Goal: Check status

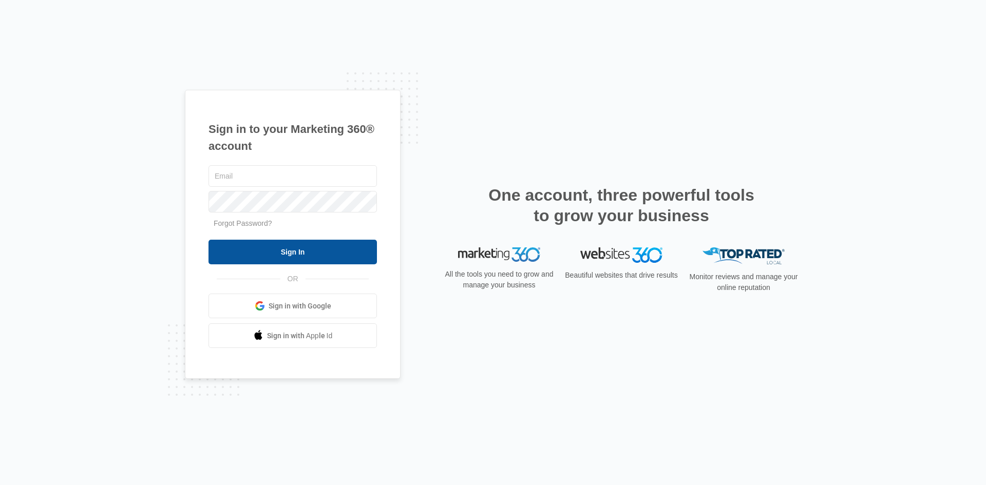
type input "[EMAIL_ADDRESS][DOMAIN_NAME]"
click at [303, 250] on input "Sign In" at bounding box center [293, 252] width 169 height 25
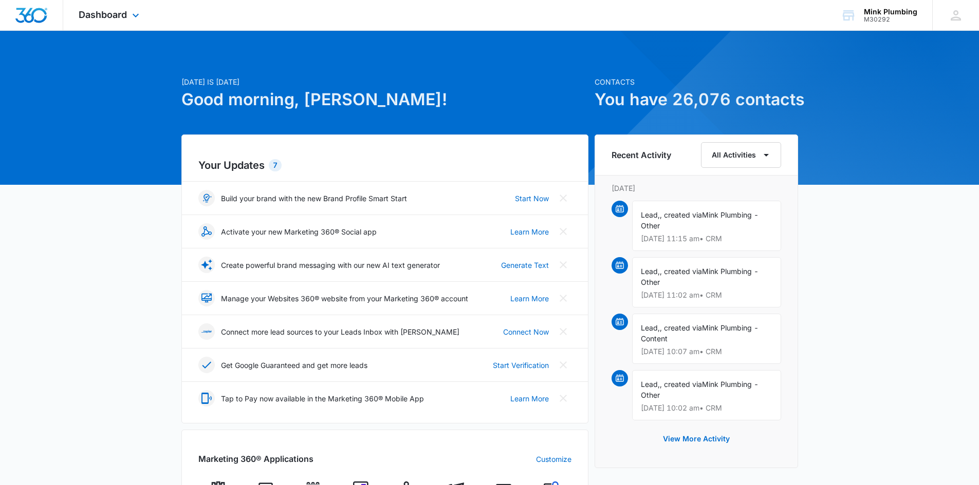
click at [96, 23] on div "Dashboard Apps Reputation Forms CRM Email Social Shop Payments POS Content Ads …" at bounding box center [110, 15] width 94 height 30
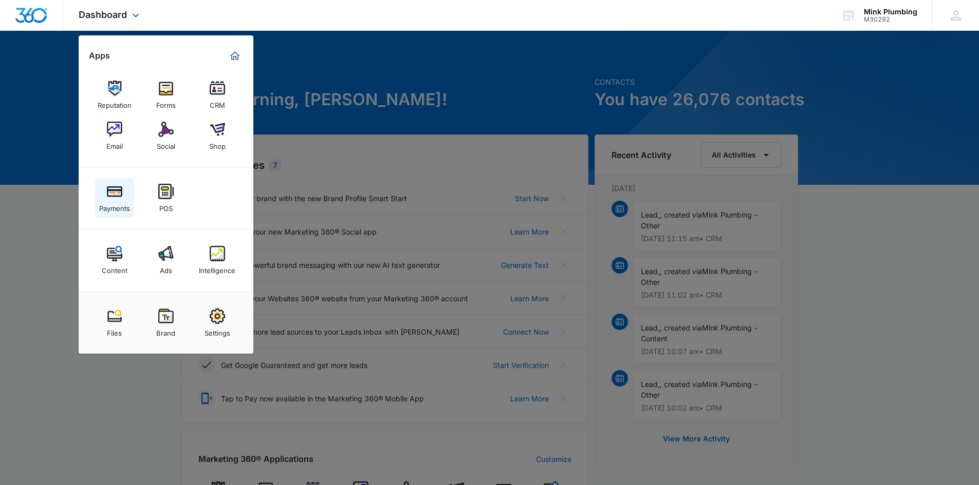
click at [113, 191] on img at bounding box center [114, 191] width 15 height 15
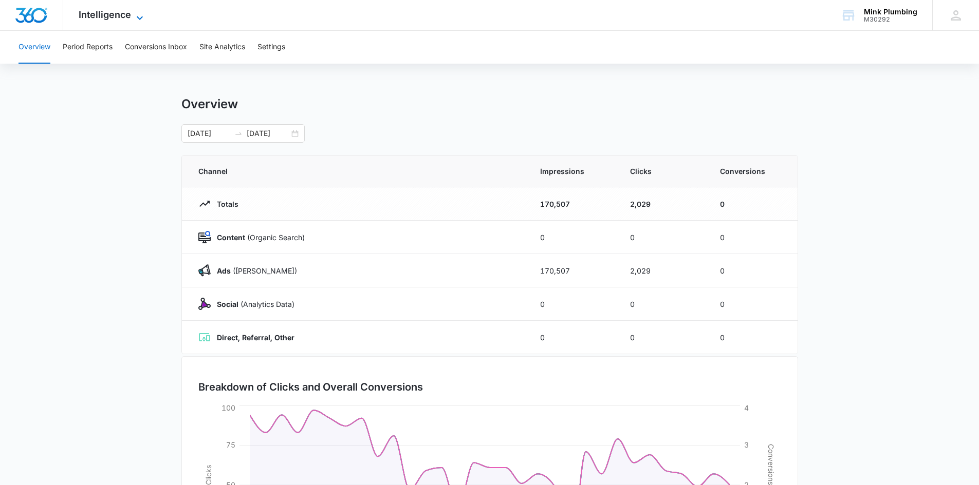
click at [104, 19] on span "Intelligence" at bounding box center [105, 14] width 52 height 11
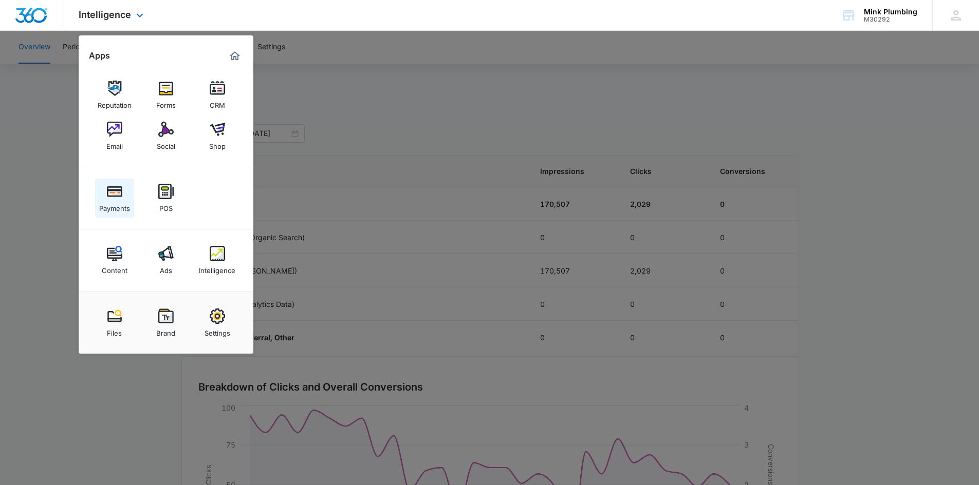
click at [112, 198] on img at bounding box center [114, 191] width 15 height 15
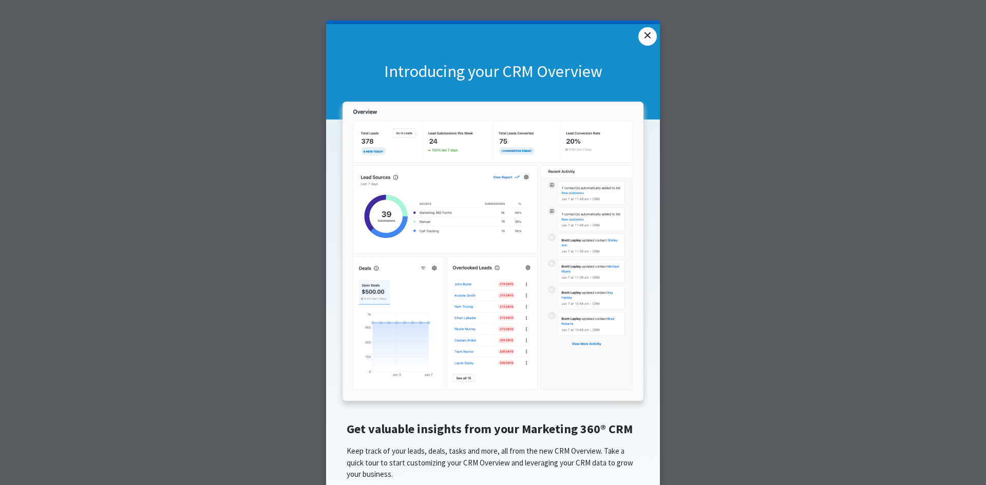
click at [640, 40] on link "×" at bounding box center [648, 36] width 18 height 18
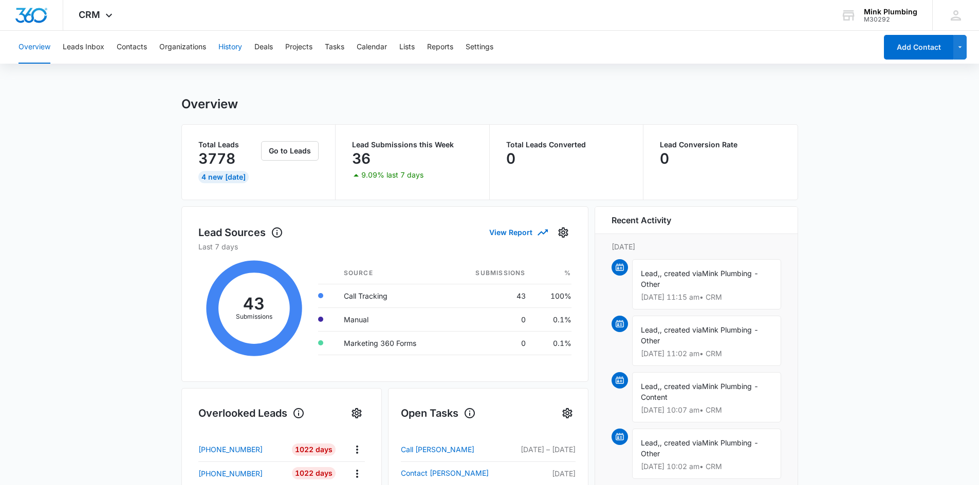
click at [219, 49] on button "History" at bounding box center [230, 47] width 24 height 33
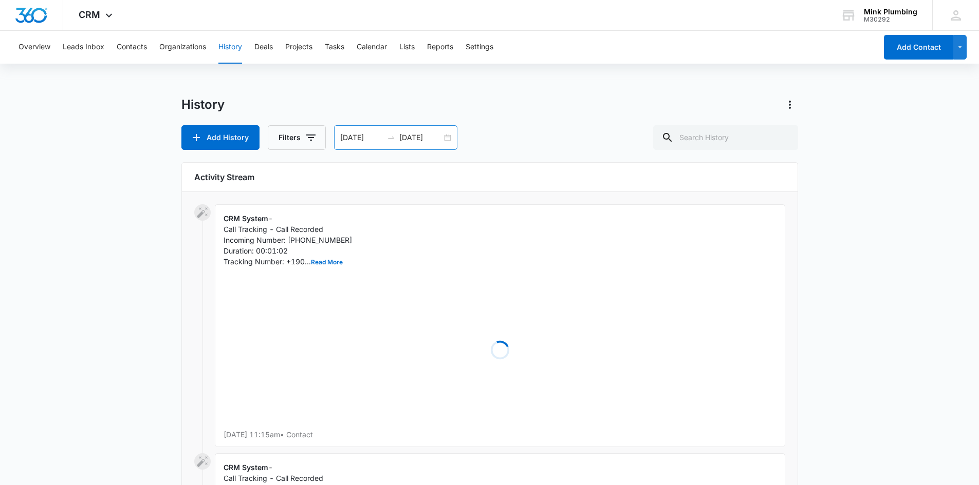
click at [387, 141] on icon "swap-right" at bounding box center [391, 138] width 8 height 8
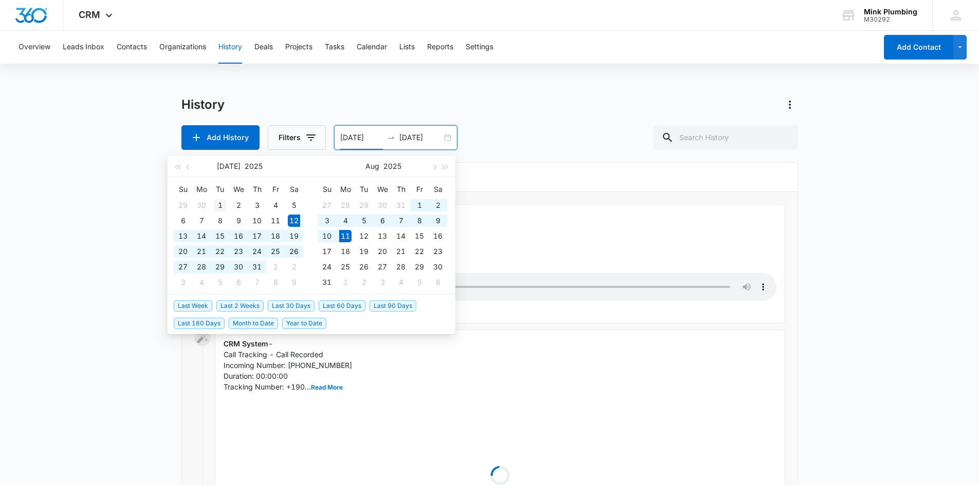
type input "[DATE]"
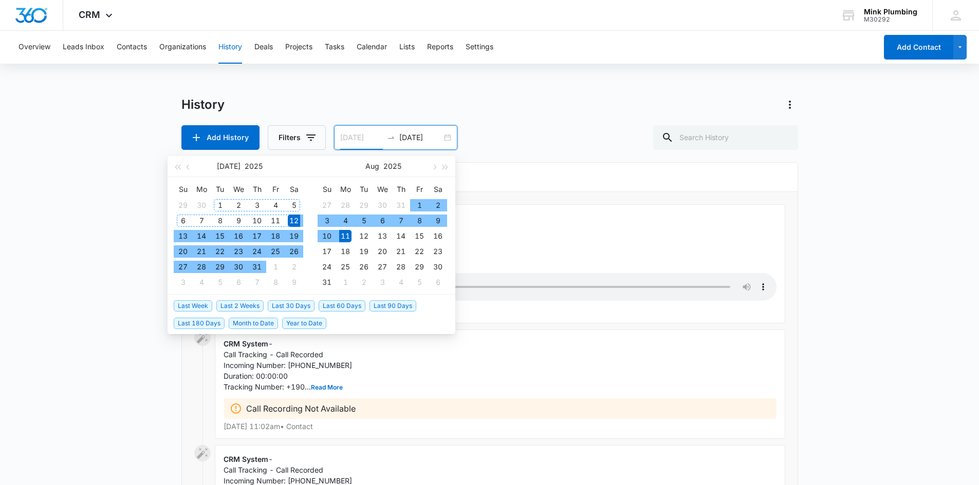
click at [216, 209] on div "1" at bounding box center [220, 205] width 12 height 12
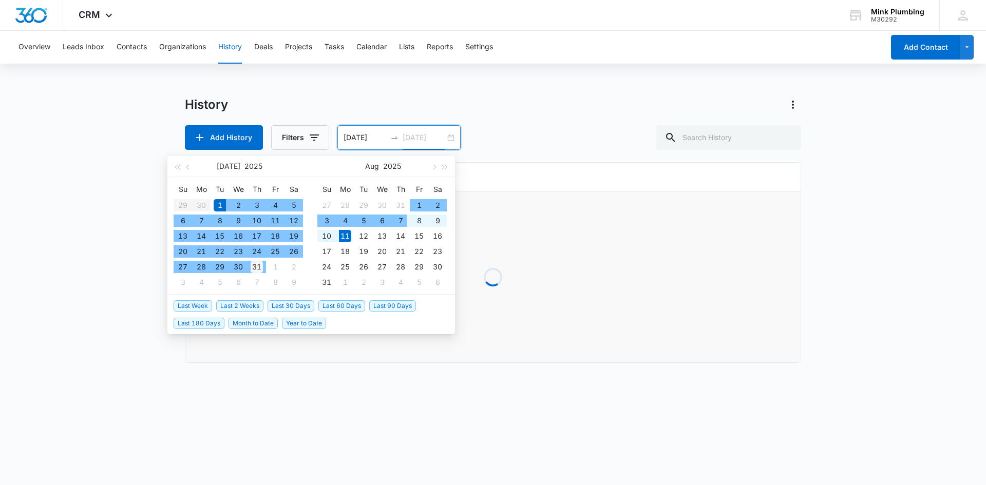
type input "[DATE]"
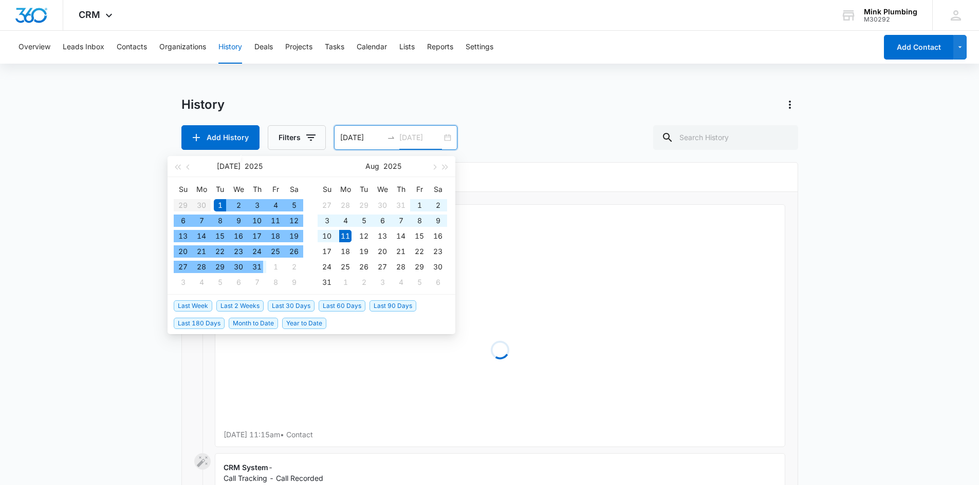
click at [258, 267] on div "31" at bounding box center [257, 267] width 12 height 12
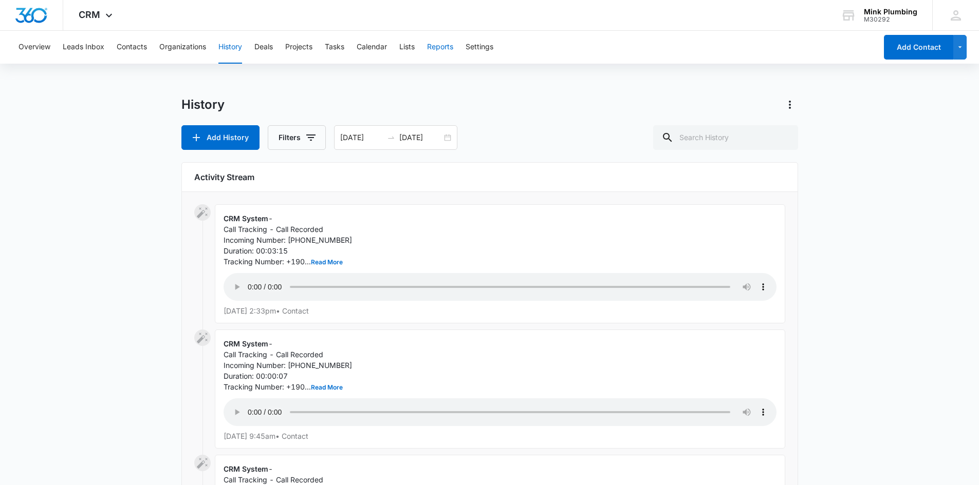
click at [445, 44] on button "Reports" at bounding box center [440, 47] width 26 height 33
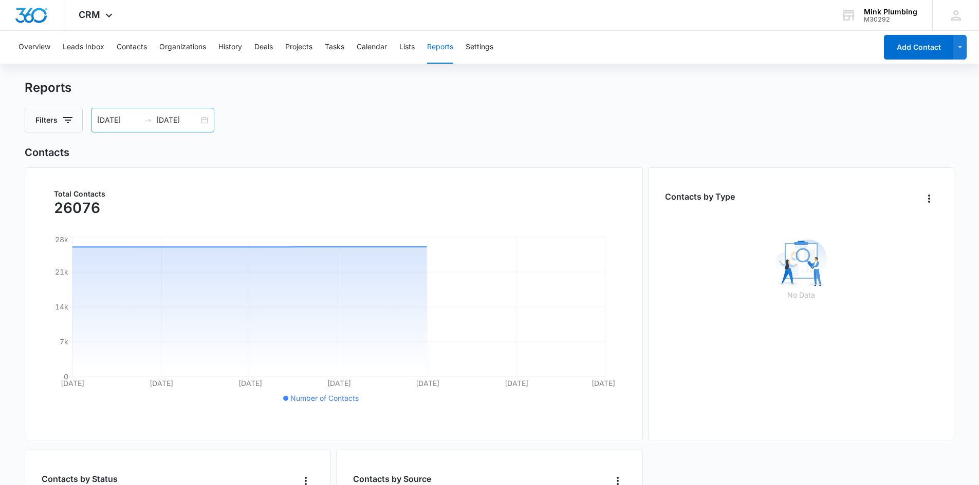
click at [162, 119] on input "08/11/2025" at bounding box center [177, 120] width 43 height 11
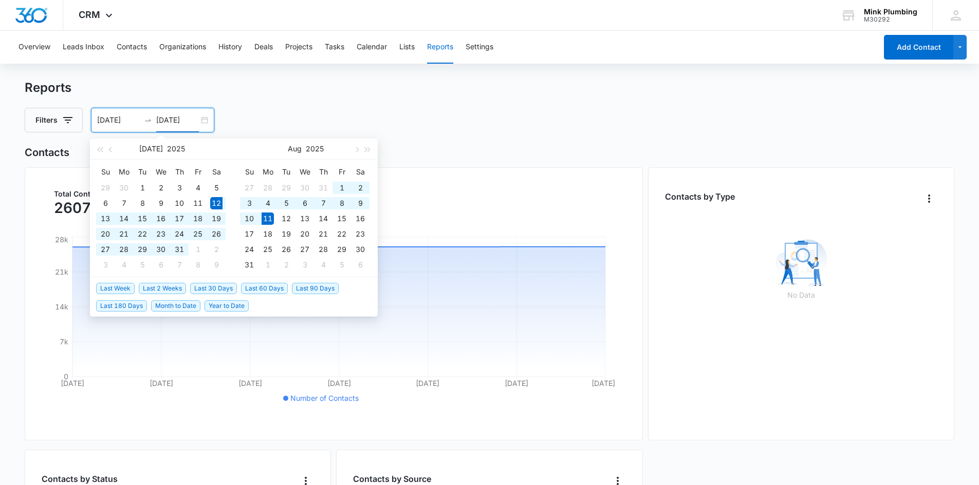
click at [141, 179] on th "Tu" at bounding box center [142, 172] width 18 height 16
type input "07/01/2025"
click at [139, 183] on div "1" at bounding box center [142, 188] width 12 height 12
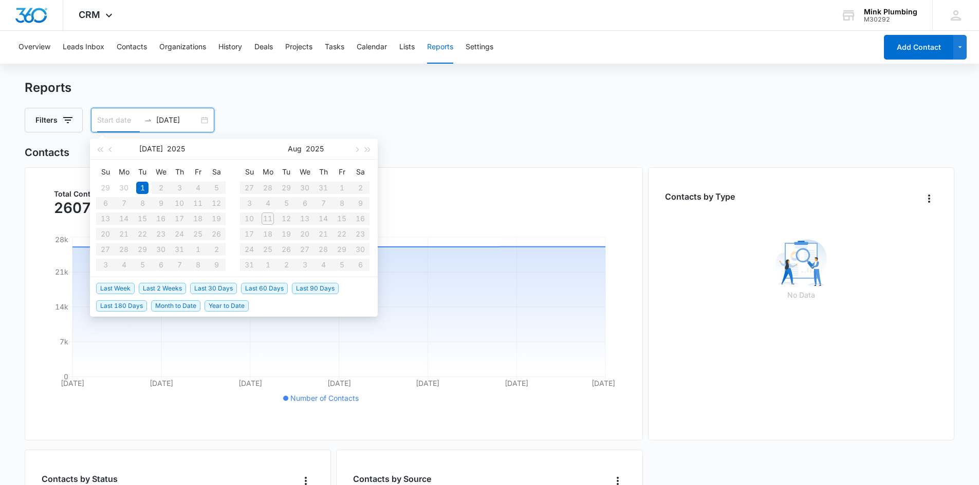
click at [180, 251] on table "Su Mo Tu We Th Fr Sa 29 30 1 2 3 4 5 6 7 8 9 10 11 12 13 14 15 16 17 18 19 20 2…" at bounding box center [160, 218] width 129 height 109
click at [181, 241] on table "Su Mo Tu We Th Fr Sa 29 30 1 2 3 4 5 6 7 8 9 10 11 12 13 14 15 16 17 18 19 20 2…" at bounding box center [160, 218] width 129 height 109
click at [160, 121] on input "07/01/2025" at bounding box center [177, 120] width 43 height 11
type input "07/01/2025"
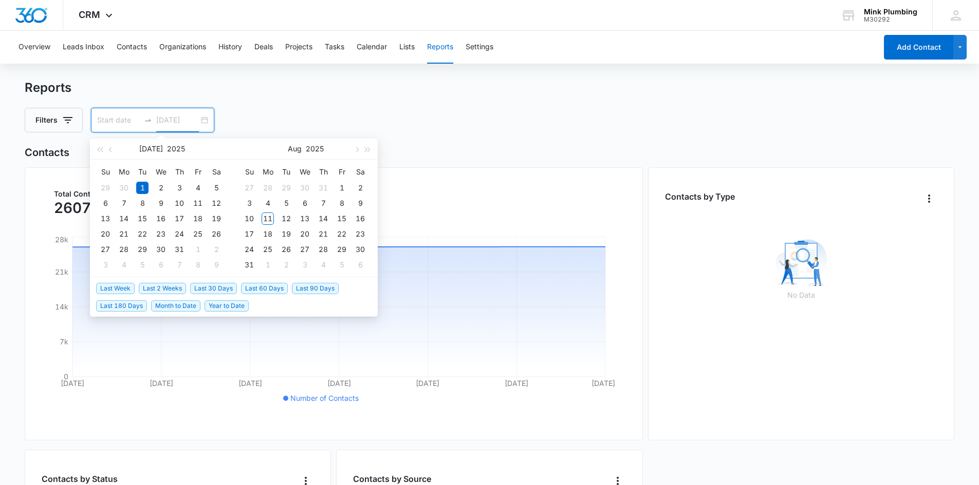
click at [142, 188] on div "1" at bounding box center [142, 188] width 12 height 12
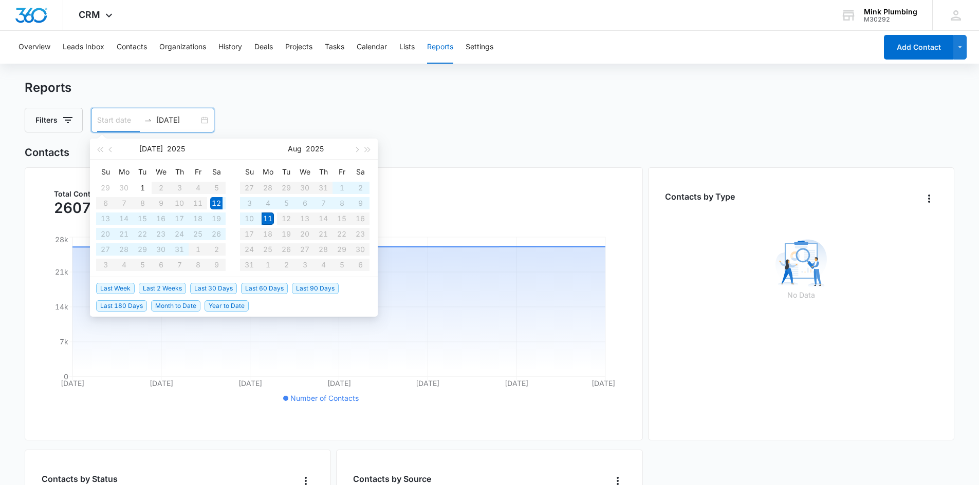
click at [210, 290] on span "Last 30 Days" at bounding box center [213, 288] width 47 height 11
type input "07/12/2025"
type input "08/11/2025"
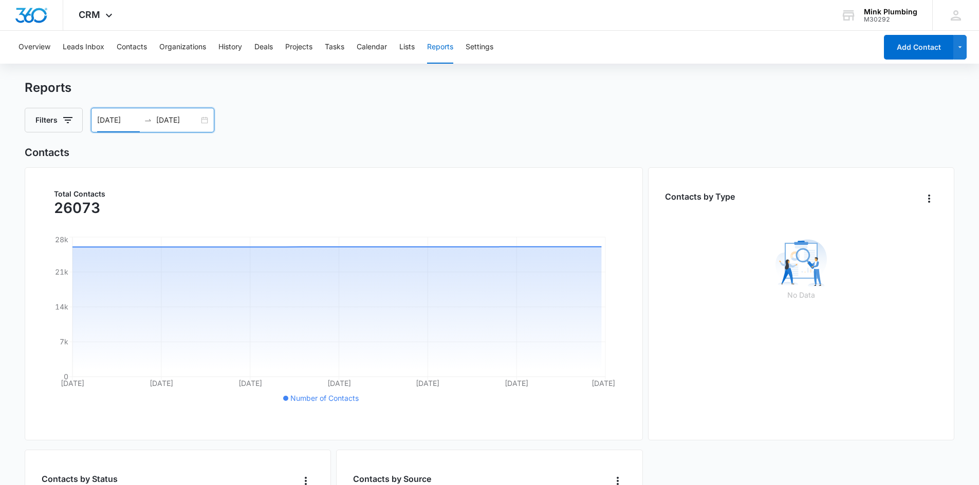
click at [206, 122] on div "07/12/2025 08/11/2025" at bounding box center [152, 120] width 123 height 25
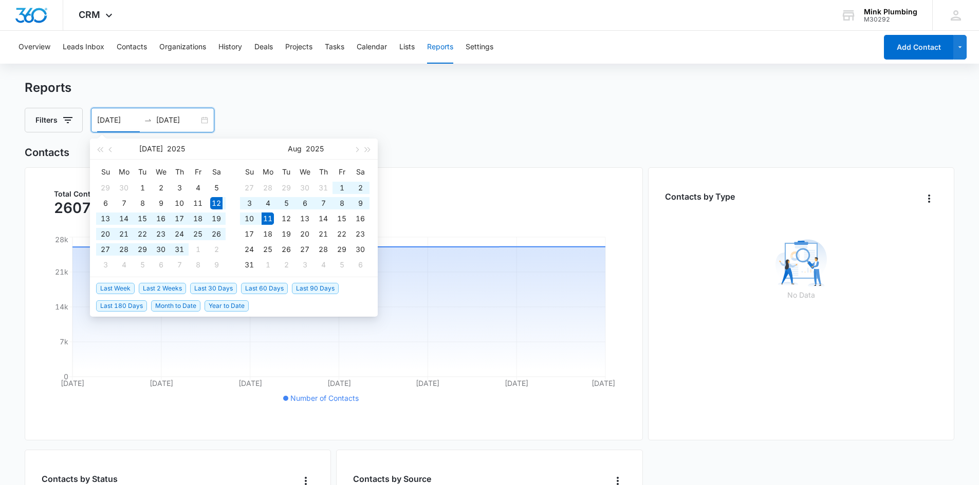
click at [563, 168] on div "Total Contacts 26073 Jul 12 Jul 17 Jul 22 Jul 27 Aug 1 Aug 6 Aug 11 0 7k 14k 21…" at bounding box center [334, 303] width 618 height 273
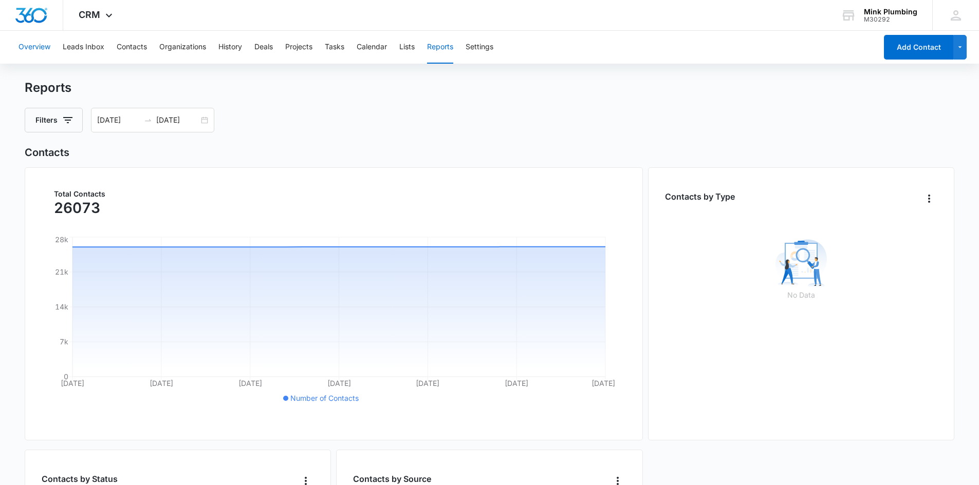
click at [47, 51] on button "Overview" at bounding box center [34, 47] width 32 height 33
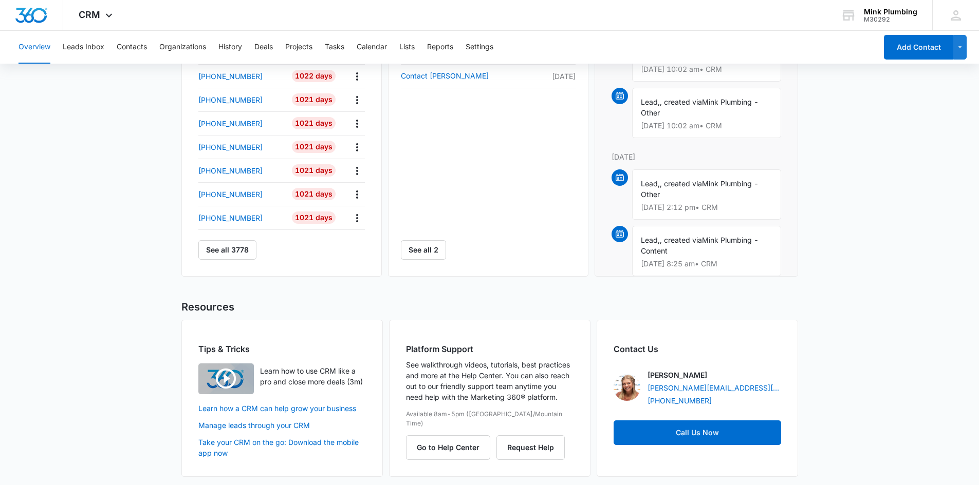
scroll to position [400, 0]
